Goal: Transaction & Acquisition: Purchase product/service

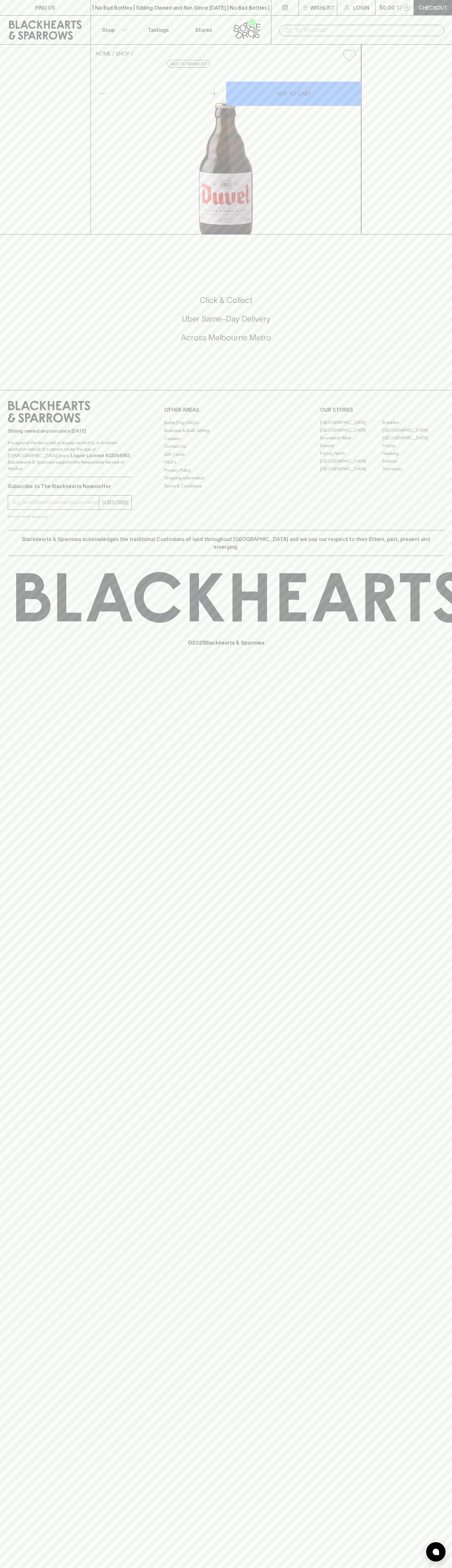
click at [263, 17] on link at bounding box center [249, 29] width 45 height 29
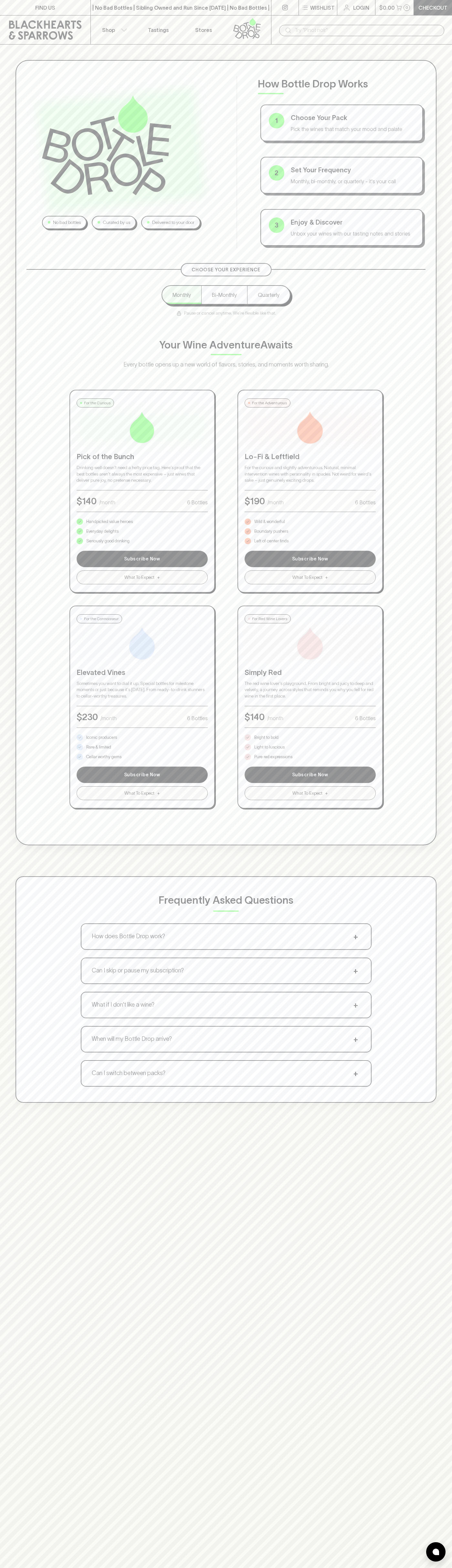
click at [434, 688] on div "No bad bottles Curated by us Delivered to your door How Bottle Drop Works 1 Cho…" at bounding box center [226, 581] width 452 height 1074
click at [350, 1567] on html "FIND US | No Bad Bottles | Sibling Owned and Run Since [DATE] | No Bad Bottles …" at bounding box center [226, 1013] width 452 height 2027
click at [2, 471] on div "No bad bottles Curated by us Delivered to your door How Bottle Drop Works 1 Cho…" at bounding box center [226, 581] width 452 height 1074
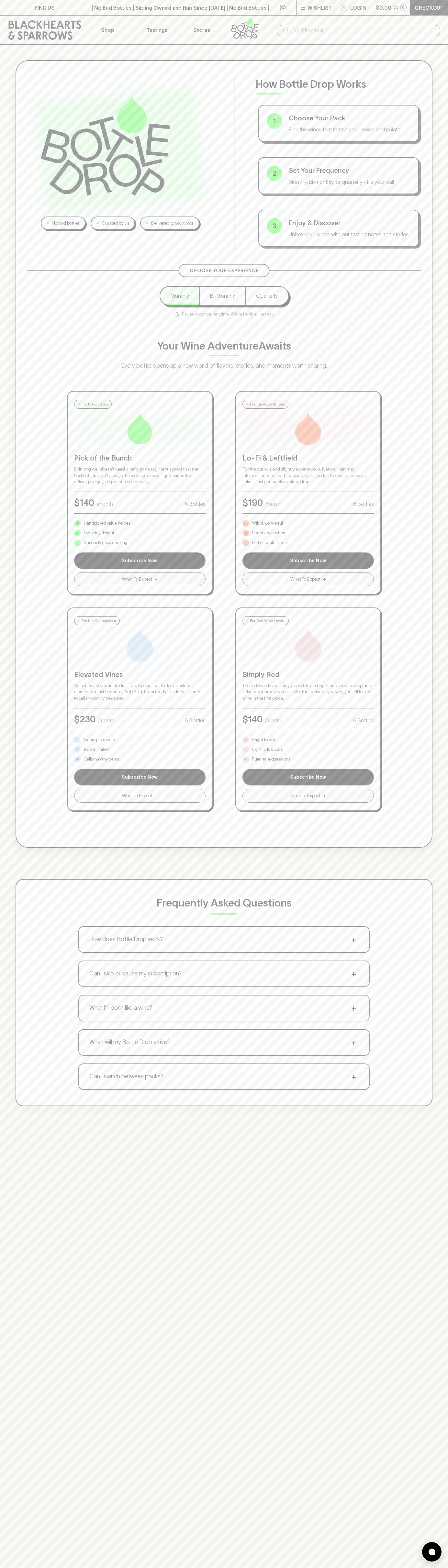
click at [264, 740] on p "Bright to bold" at bounding box center [264, 739] width 24 height 7
